Goal: Navigation & Orientation: Find specific page/section

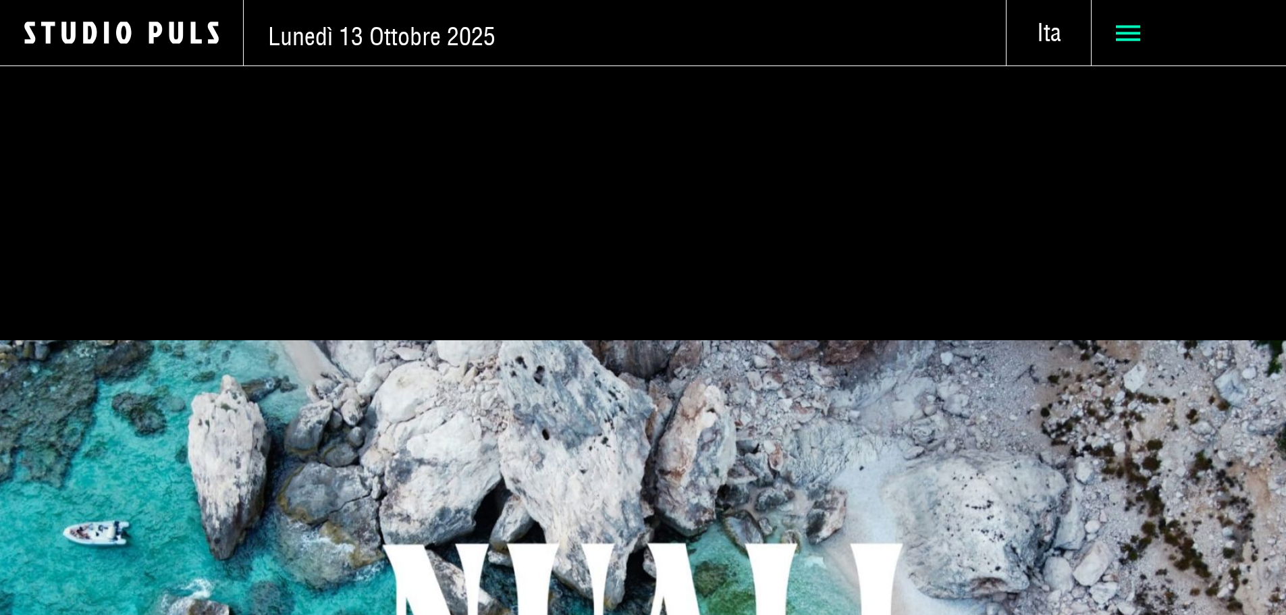
click at [1118, 34] on icon at bounding box center [1128, 33] width 24 height 24
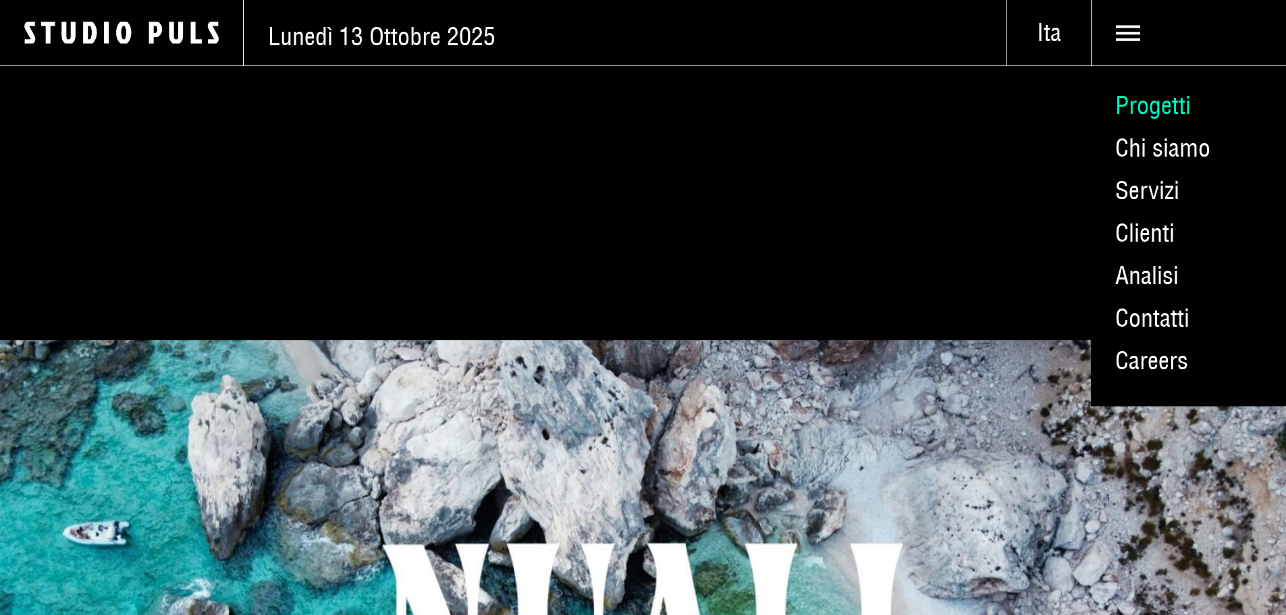
click at [1141, 116] on link "Progetti" at bounding box center [1188, 105] width 195 height 43
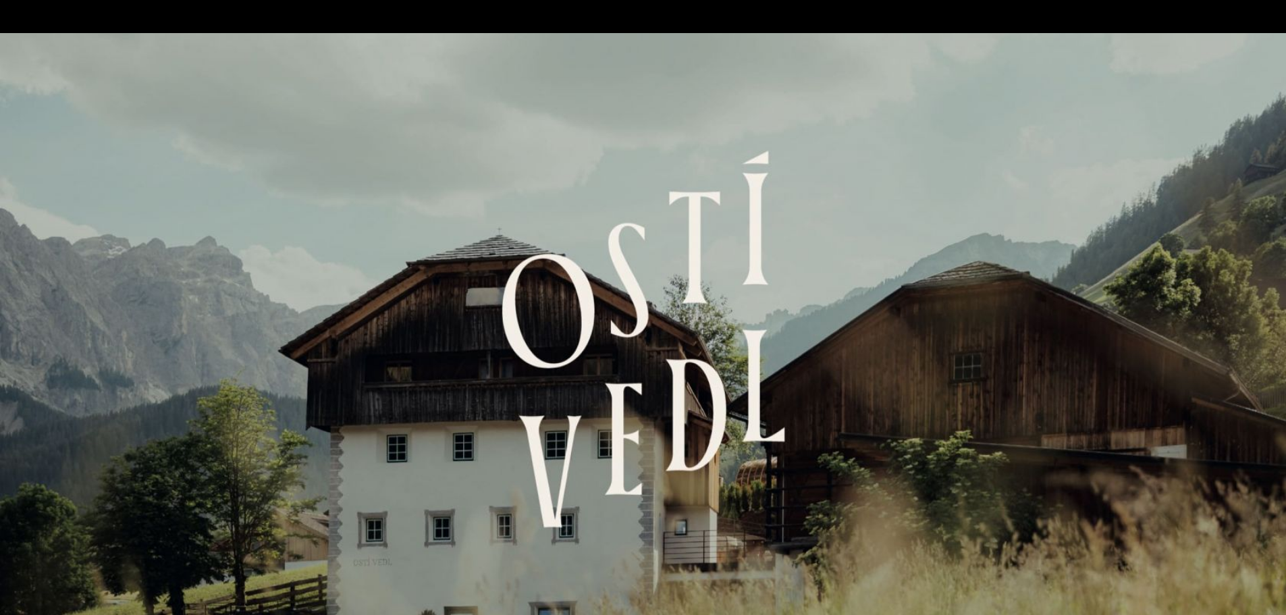
scroll to position [3982, 0]
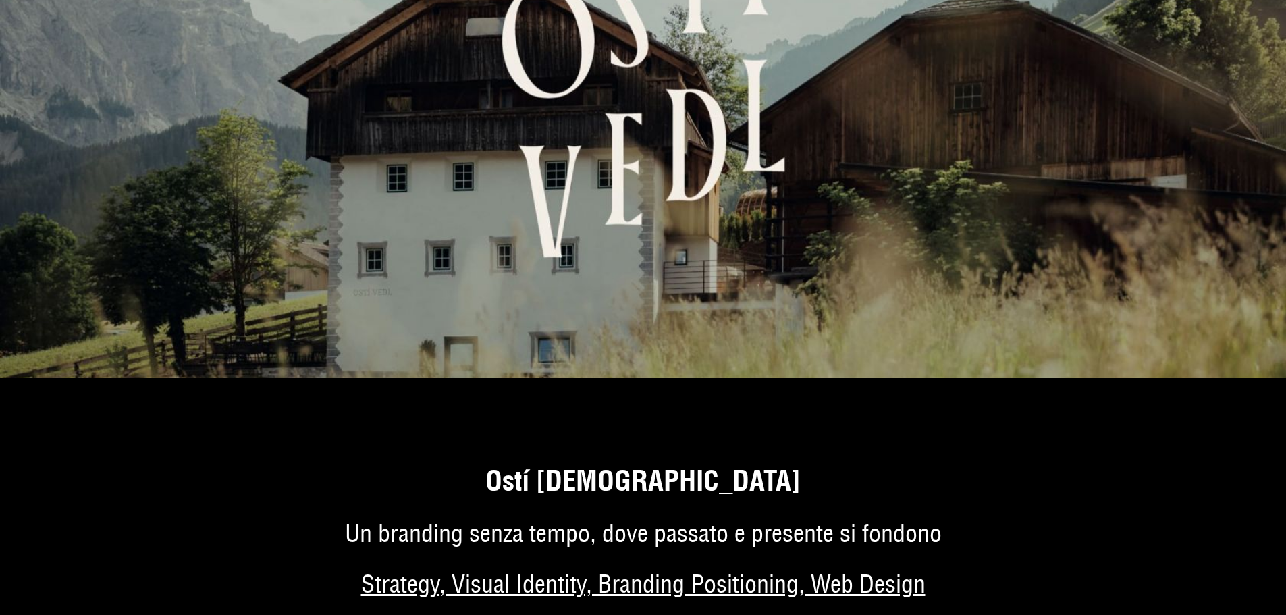
click at [744, 277] on img at bounding box center [643, 70] width 1286 height 615
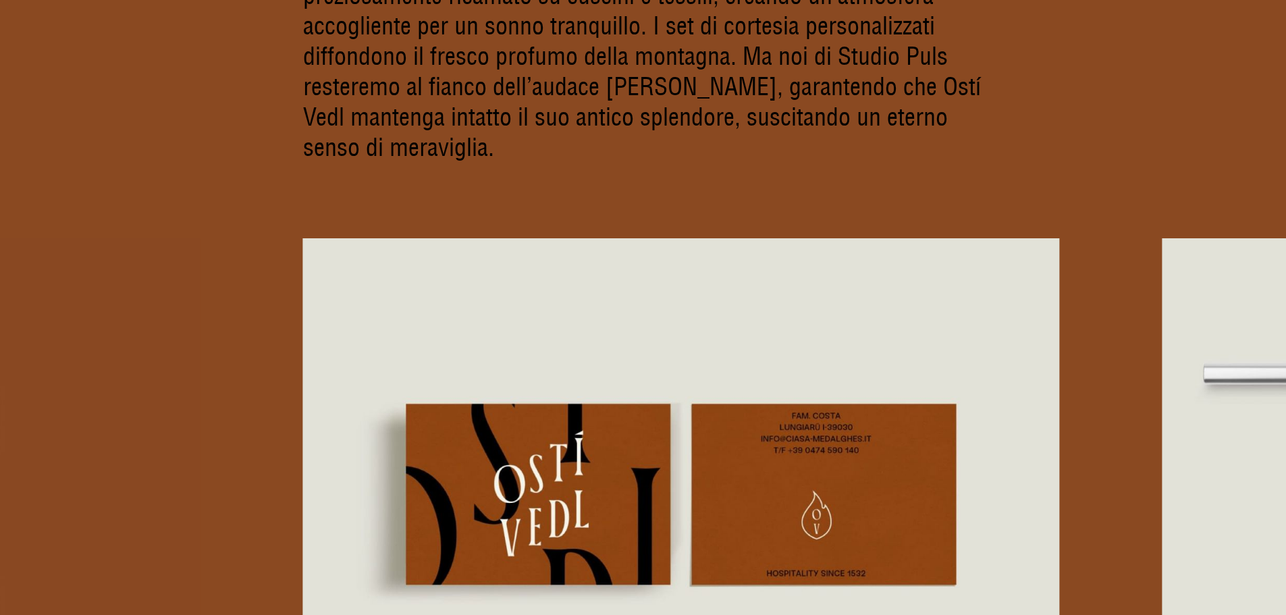
scroll to position [9150, 0]
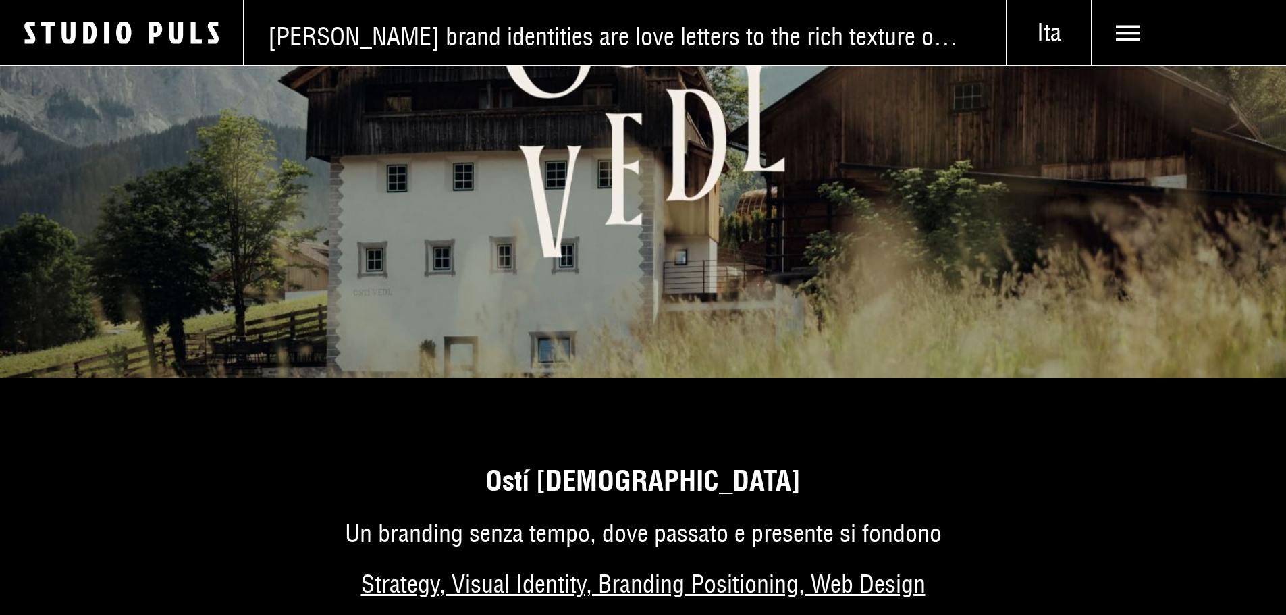
scroll to position [3982, 0]
